Goal: Task Accomplishment & Management: Manage account settings

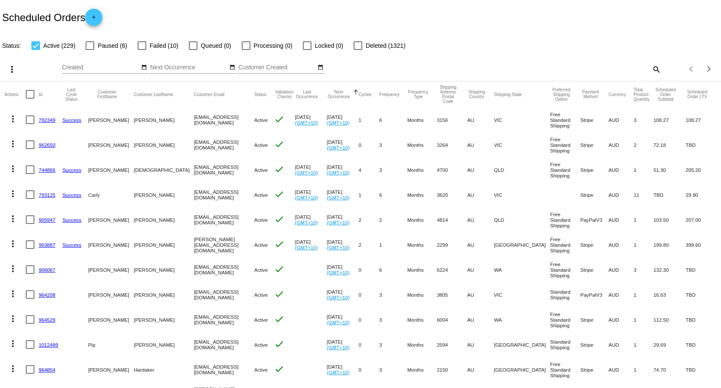
click at [651, 68] on mat-icon "search" at bounding box center [656, 68] width 10 height 13
click at [622, 67] on input "Search" at bounding box center [571, 67] width 180 height 7
paste input "[EMAIL_ADDRESS][DOMAIN_NAME]"
type input "[EMAIL_ADDRESS][DOMAIN_NAME]"
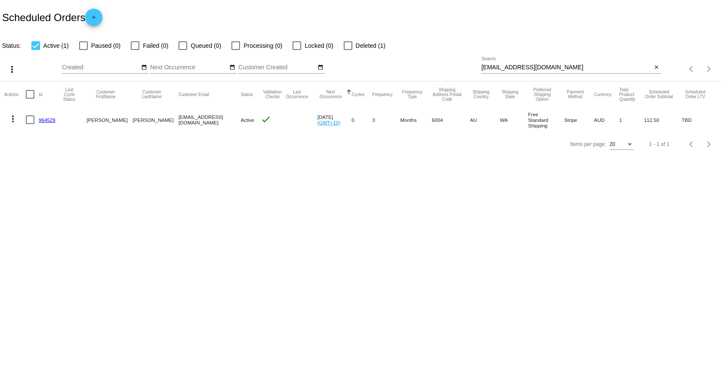
click at [169, 234] on body "Scheduled Orders add Status: Active (1) Paused (0) Failed (0) Queued (0) Proces…" at bounding box center [360, 194] width 721 height 388
click at [45, 116] on mat-cell "964529" at bounding box center [49, 119] width 21 height 25
click at [47, 117] on link "964529" at bounding box center [47, 120] width 17 height 6
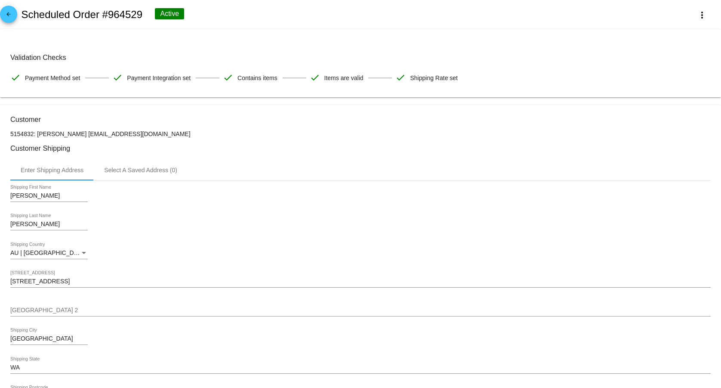
click at [711, 69] on mat-card "Validation Checks check Payment Method set check Payment Integration set check …" at bounding box center [360, 63] width 721 height 68
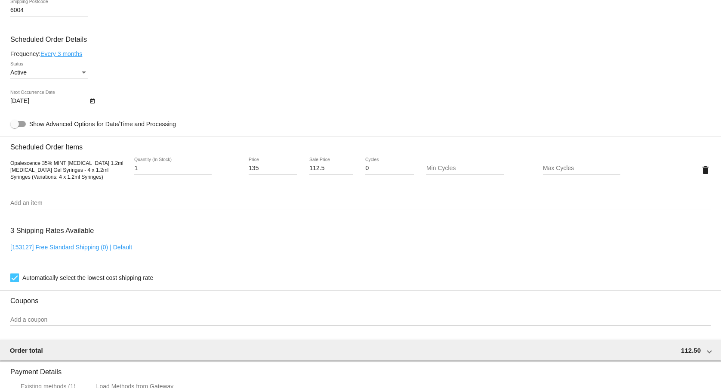
scroll to position [585, 0]
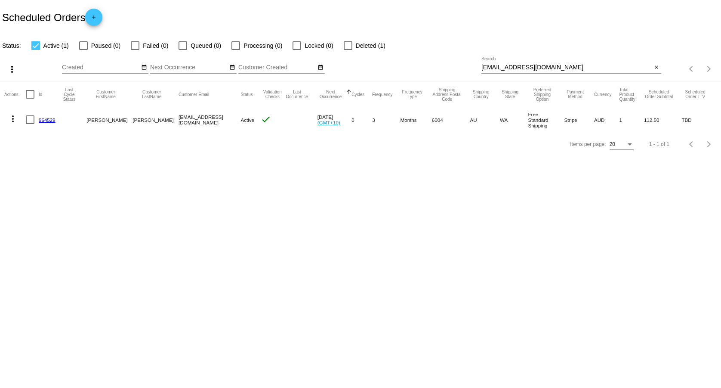
click at [14, 123] on button "more_vert" at bounding box center [12, 117] width 17 height 17
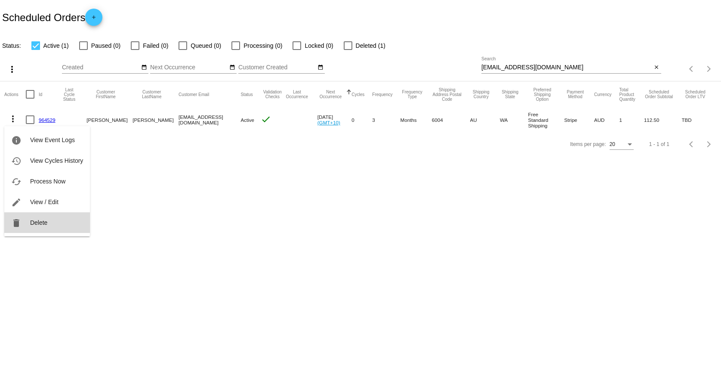
click at [48, 219] on button "delete Delete" at bounding box center [47, 222] width 86 height 21
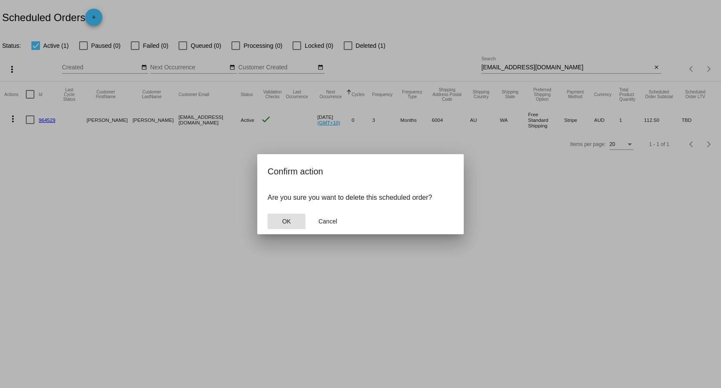
click at [293, 221] on button "OK" at bounding box center [287, 220] width 38 height 15
